Goal: Book appointment/travel/reservation

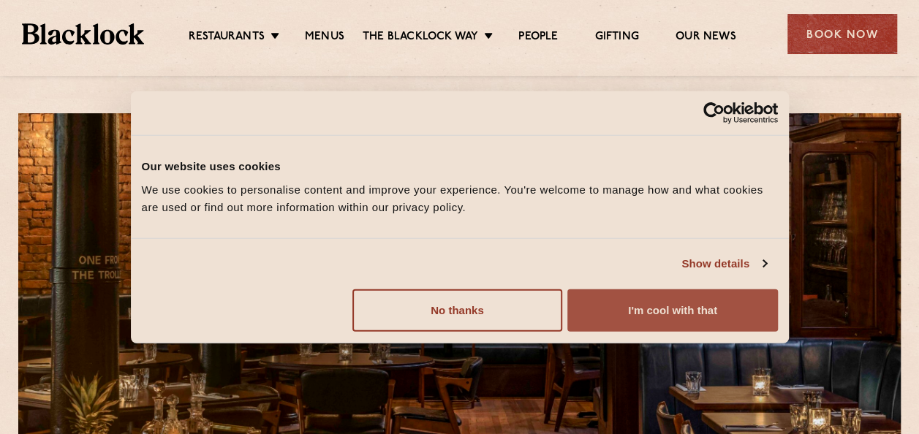
click at [632, 321] on button "I'm cool with that" at bounding box center [672, 310] width 210 height 42
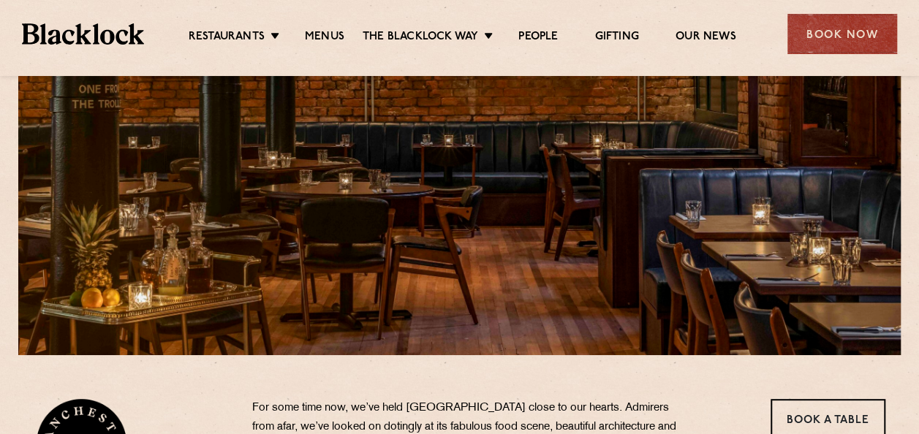
scroll to position [174, 0]
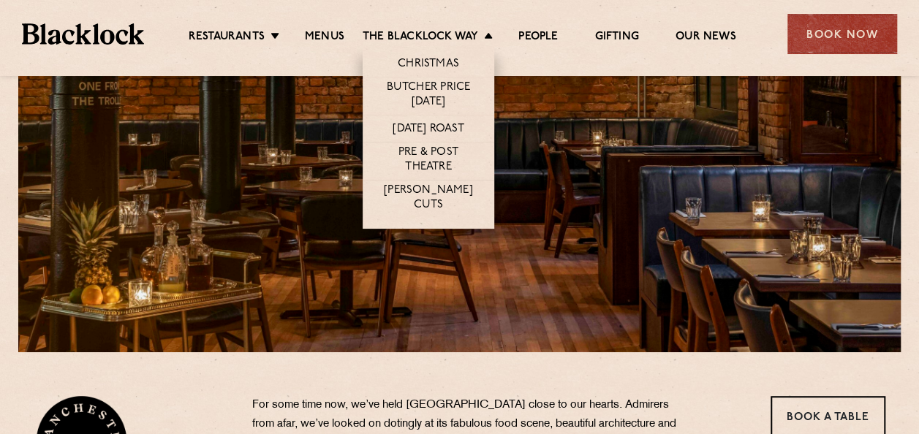
click at [485, 38] on li "The Blacklock Way Christmas Butcher Price Monday Sunday Roast Pre & Post Theatr…" at bounding box center [431, 38] width 137 height 16
click at [487, 35] on li "The Blacklock Way Christmas Butcher Price Monday Sunday Roast Pre & Post Theatr…" at bounding box center [431, 38] width 137 height 16
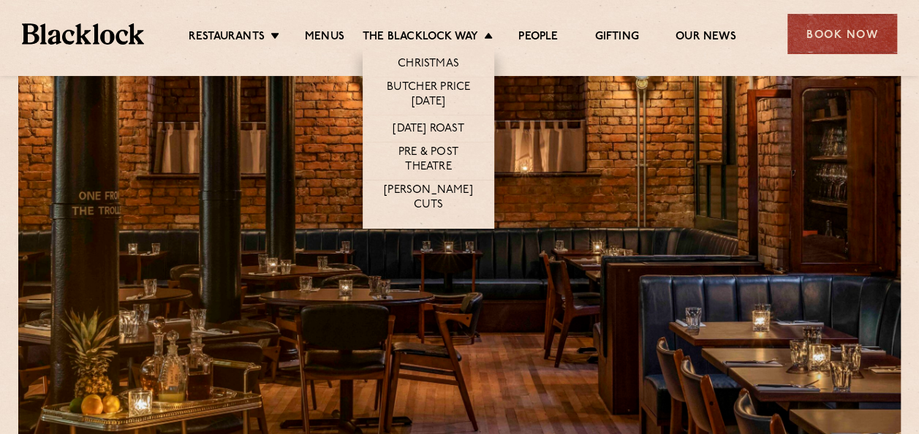
scroll to position [0, 0]
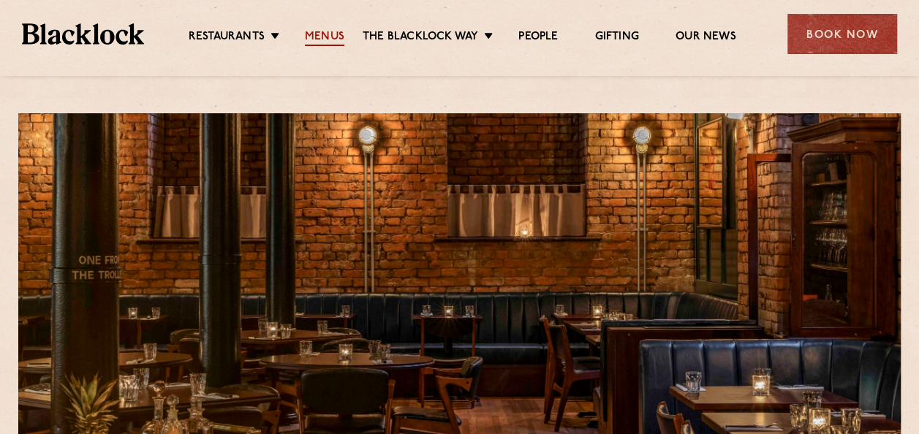
click at [324, 42] on link "Menus" at bounding box center [324, 38] width 39 height 16
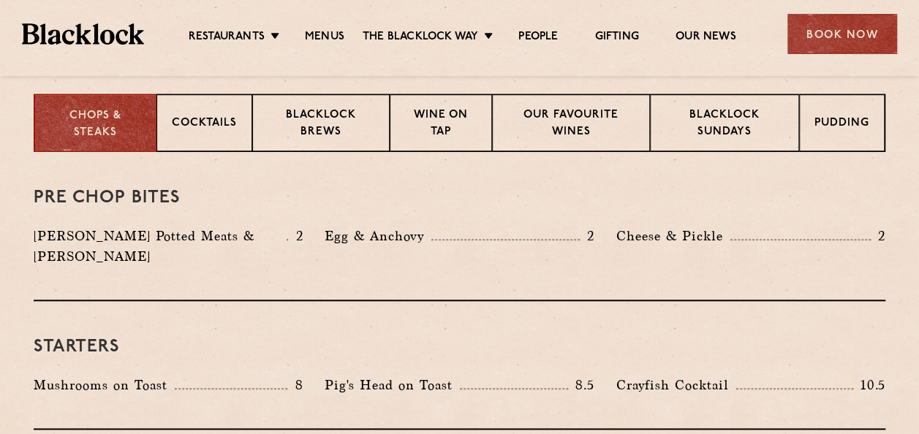
scroll to position [582, 0]
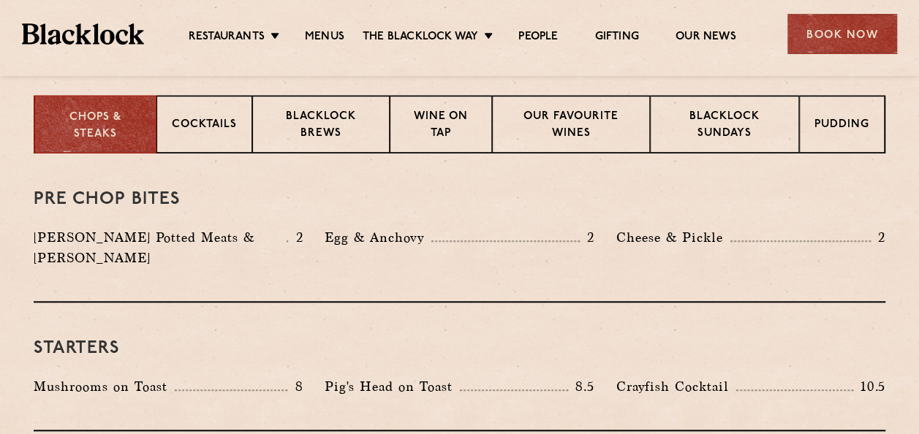
click at [338, 125] on p "Blacklock Brews" at bounding box center [321, 126] width 107 height 34
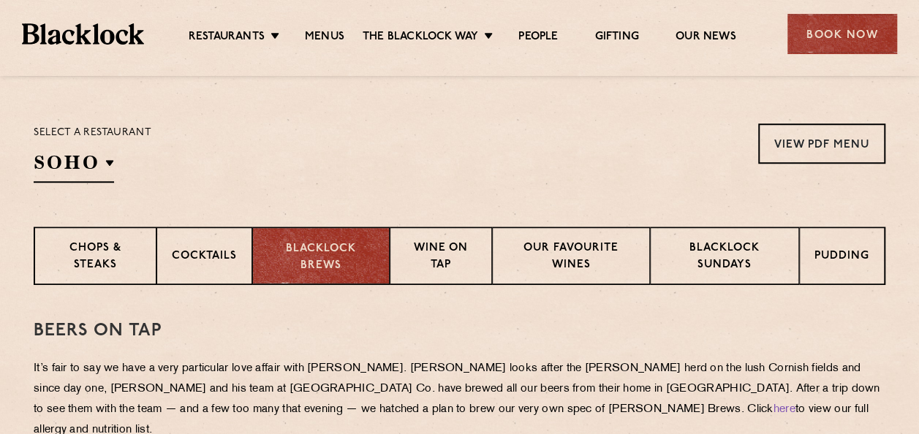
scroll to position [493, 0]
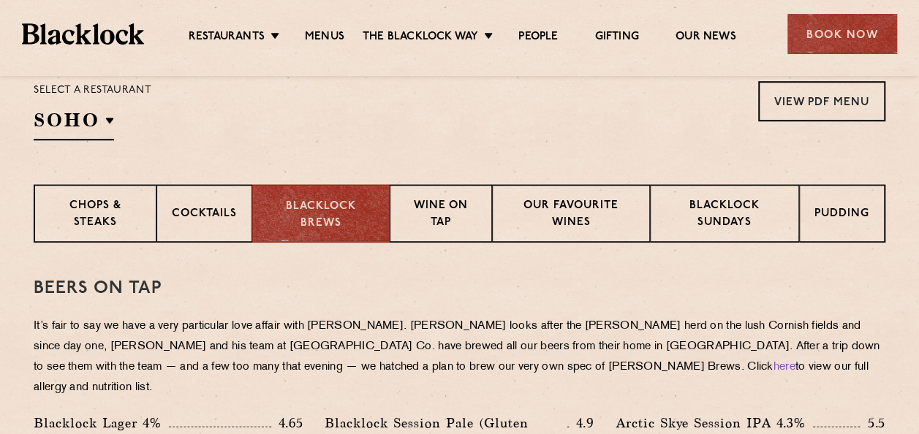
click at [874, 372] on p "It’s fair to say we have a very particular love affair with [PERSON_NAME]. [PER…" at bounding box center [460, 357] width 852 height 82
click at [107, 221] on p "Chops & Steaks" at bounding box center [95, 215] width 91 height 34
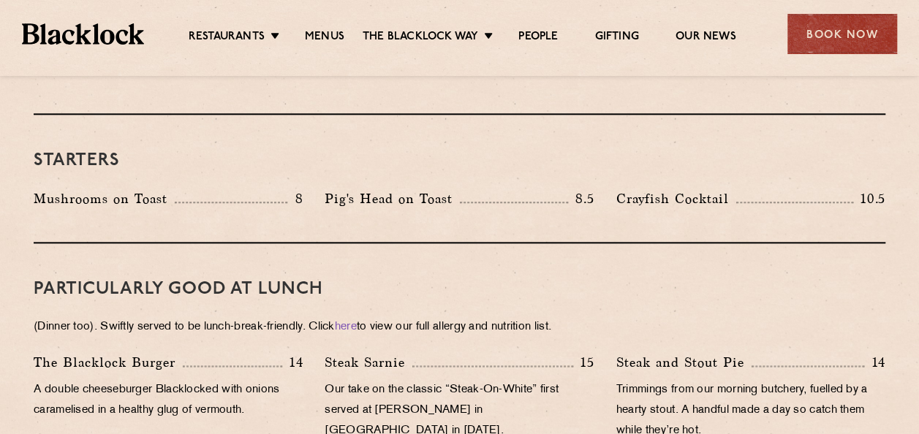
scroll to position [762, 0]
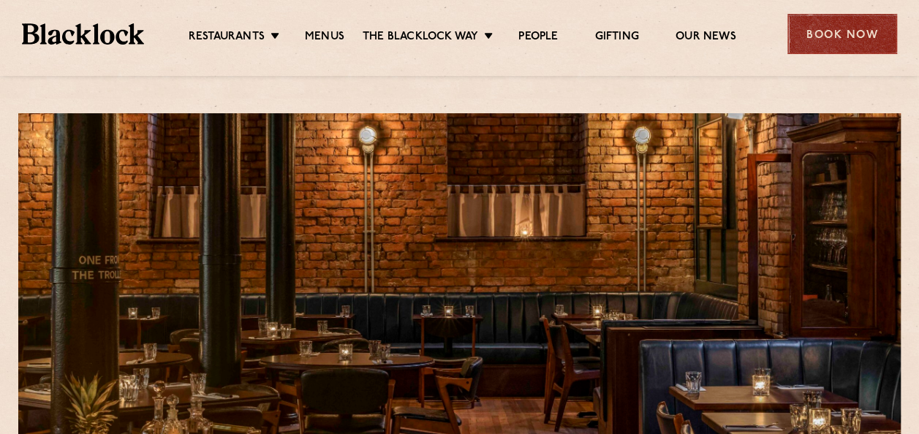
click at [828, 44] on div "Book Now" at bounding box center [842, 34] width 110 height 40
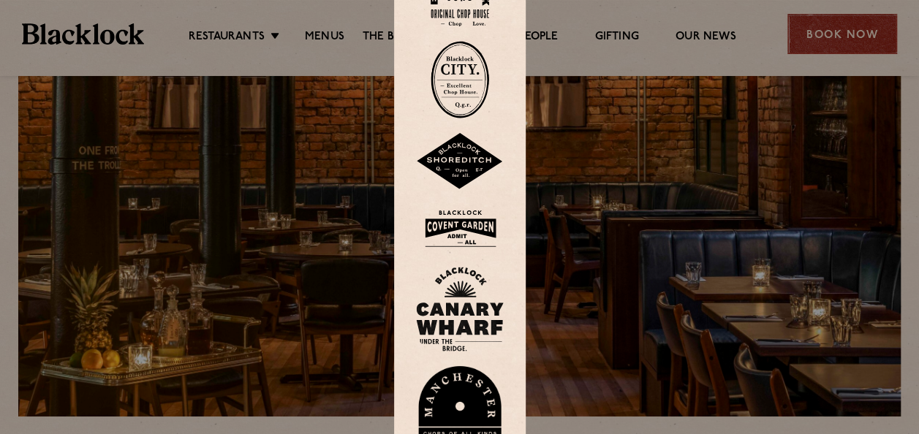
scroll to position [113, 0]
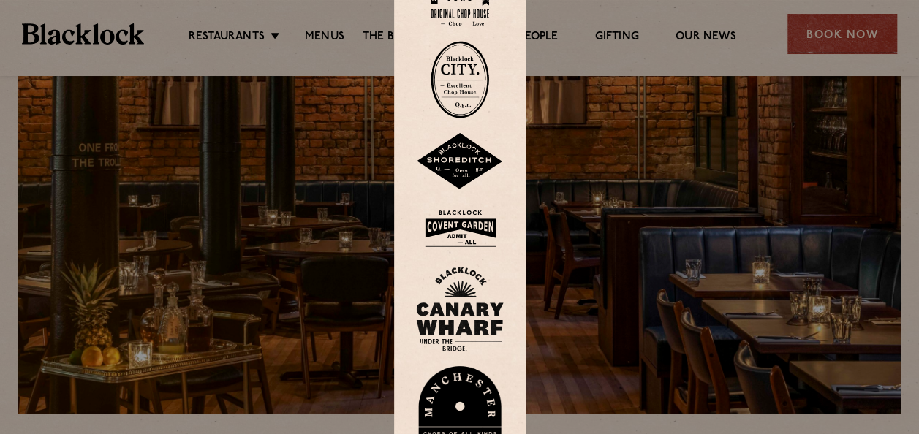
click at [467, 401] on img at bounding box center [460, 416] width 88 height 101
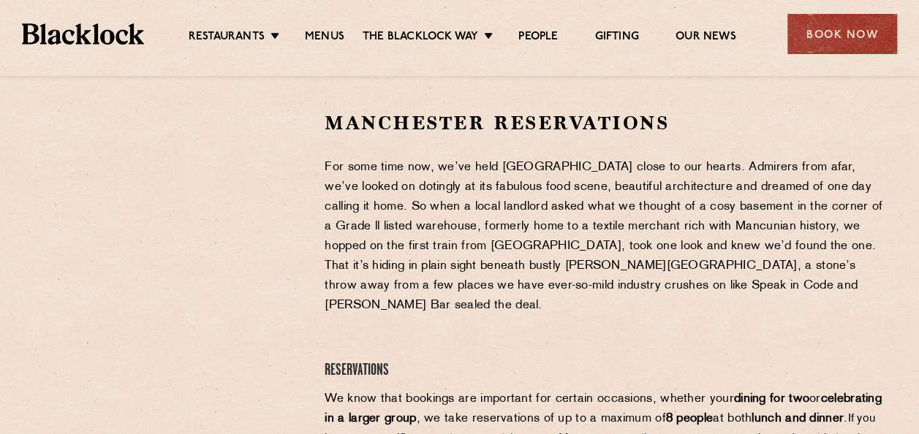
scroll to position [459, 0]
